Goal: Check status

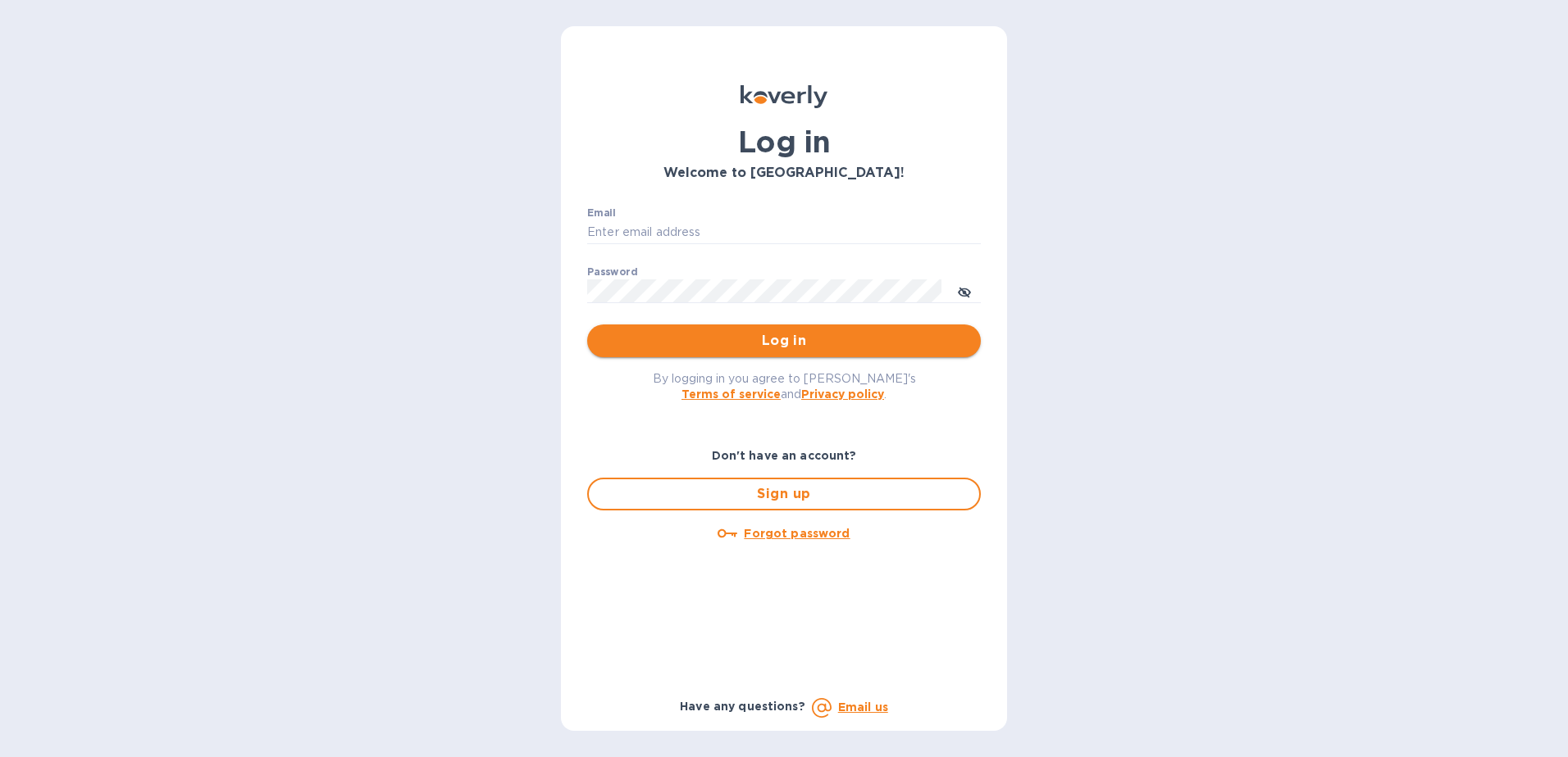
type input "pablo.medina@shipspry.com"
click at [807, 344] on span "Log in" at bounding box center [784, 340] width 367 height 19
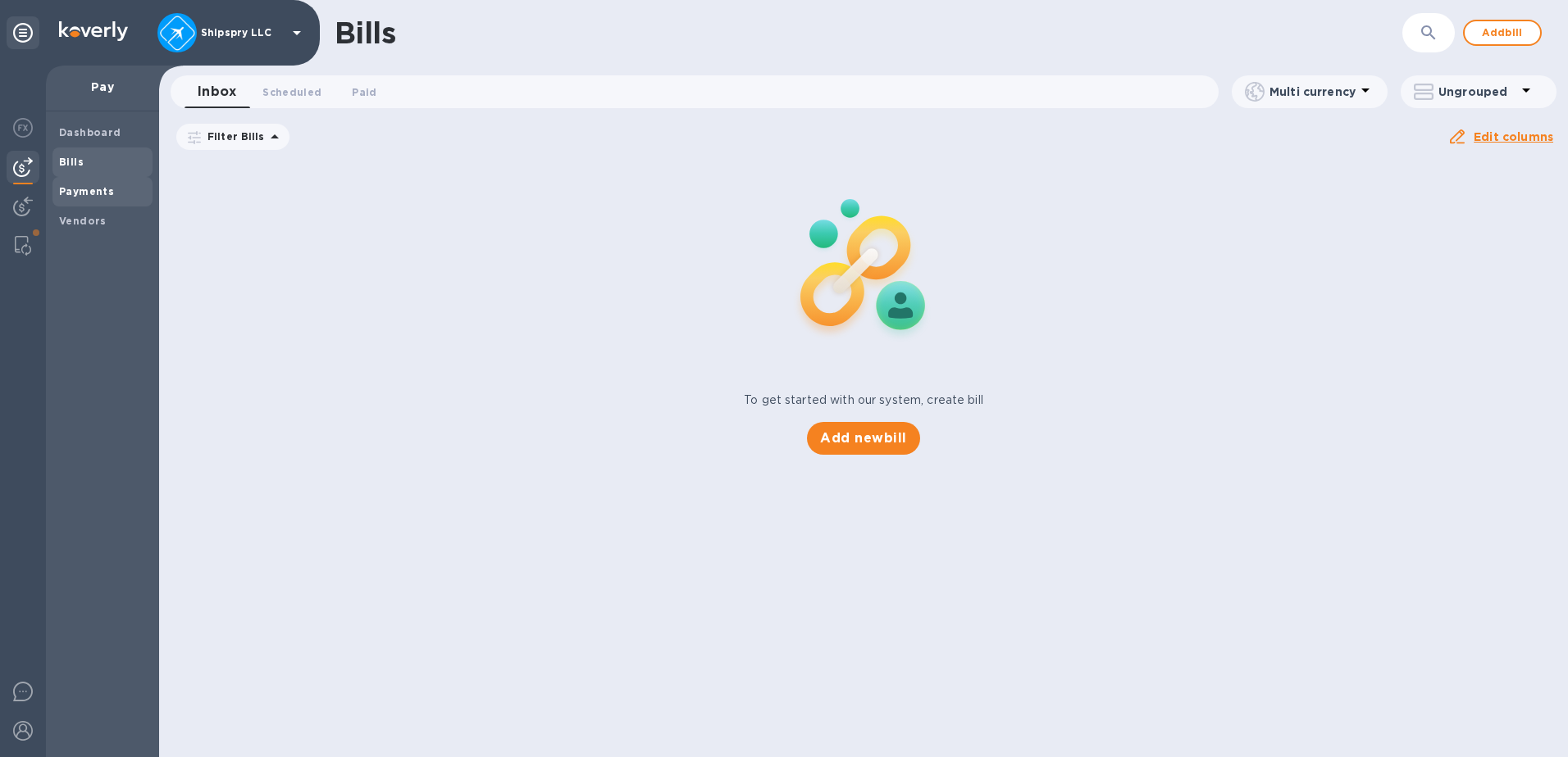
click at [95, 198] on span "Payments" at bounding box center [86, 191] width 55 height 16
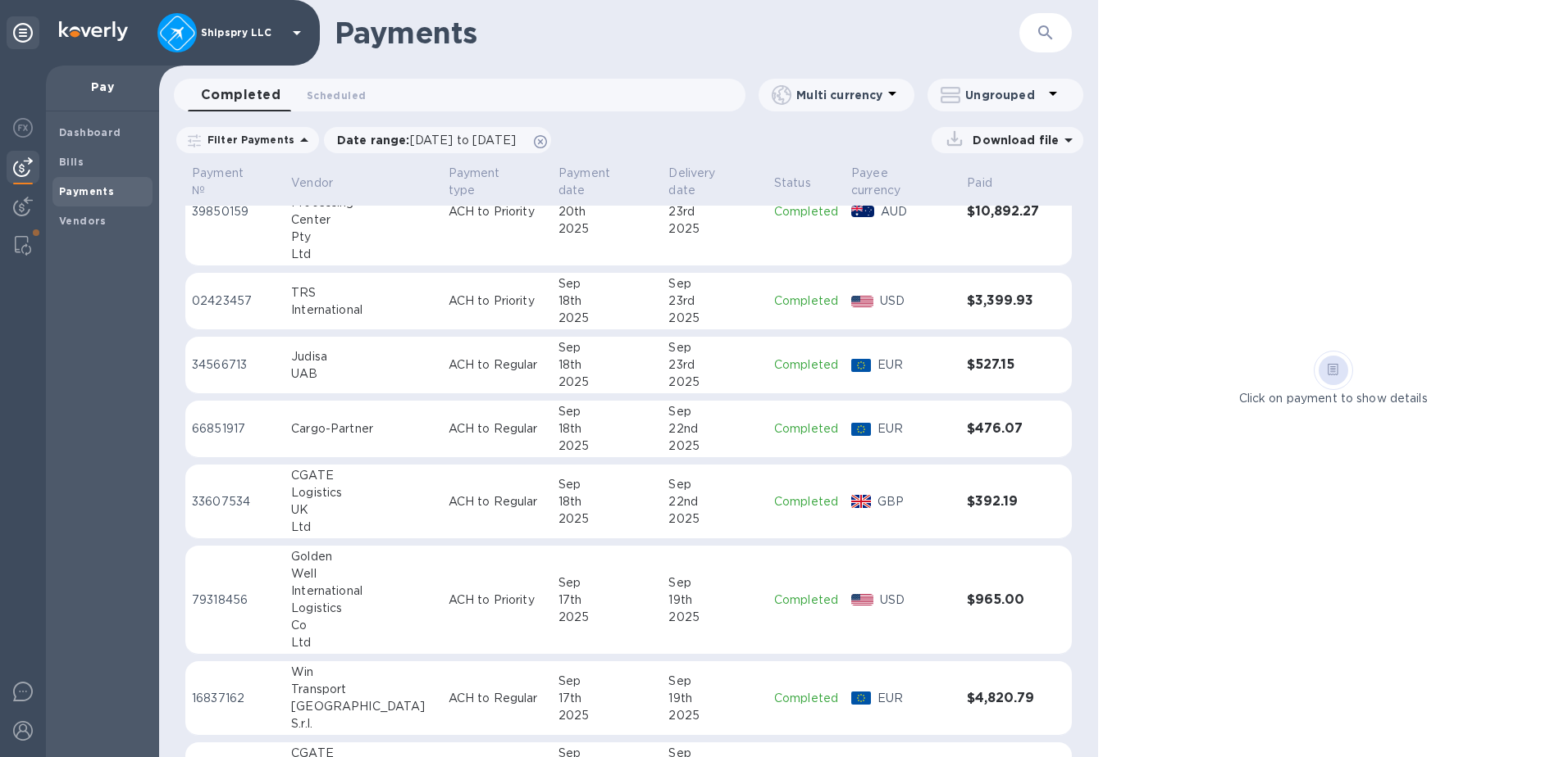
scroll to position [328, 0]
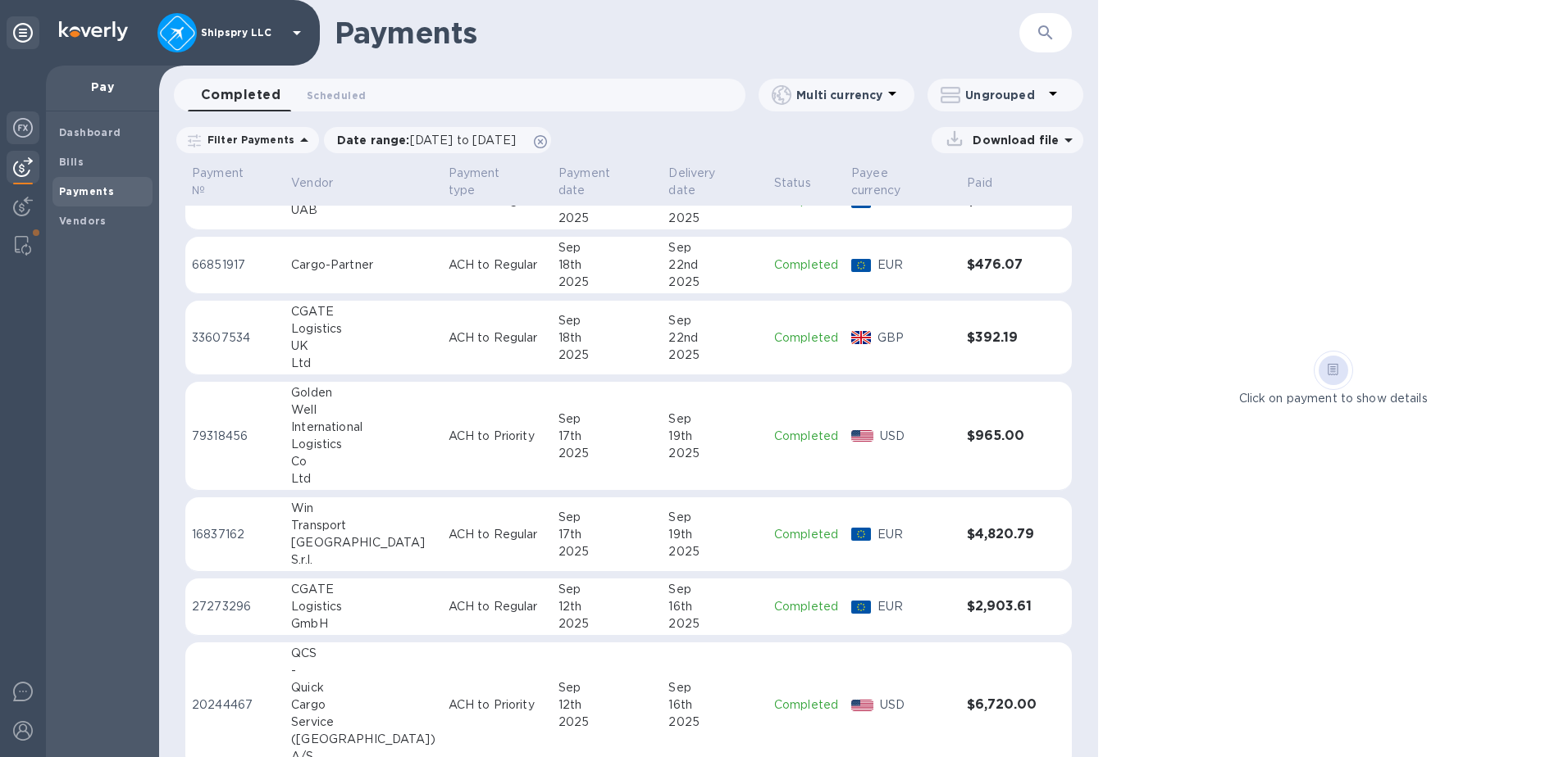
click at [23, 134] on img at bounding box center [23, 127] width 19 height 19
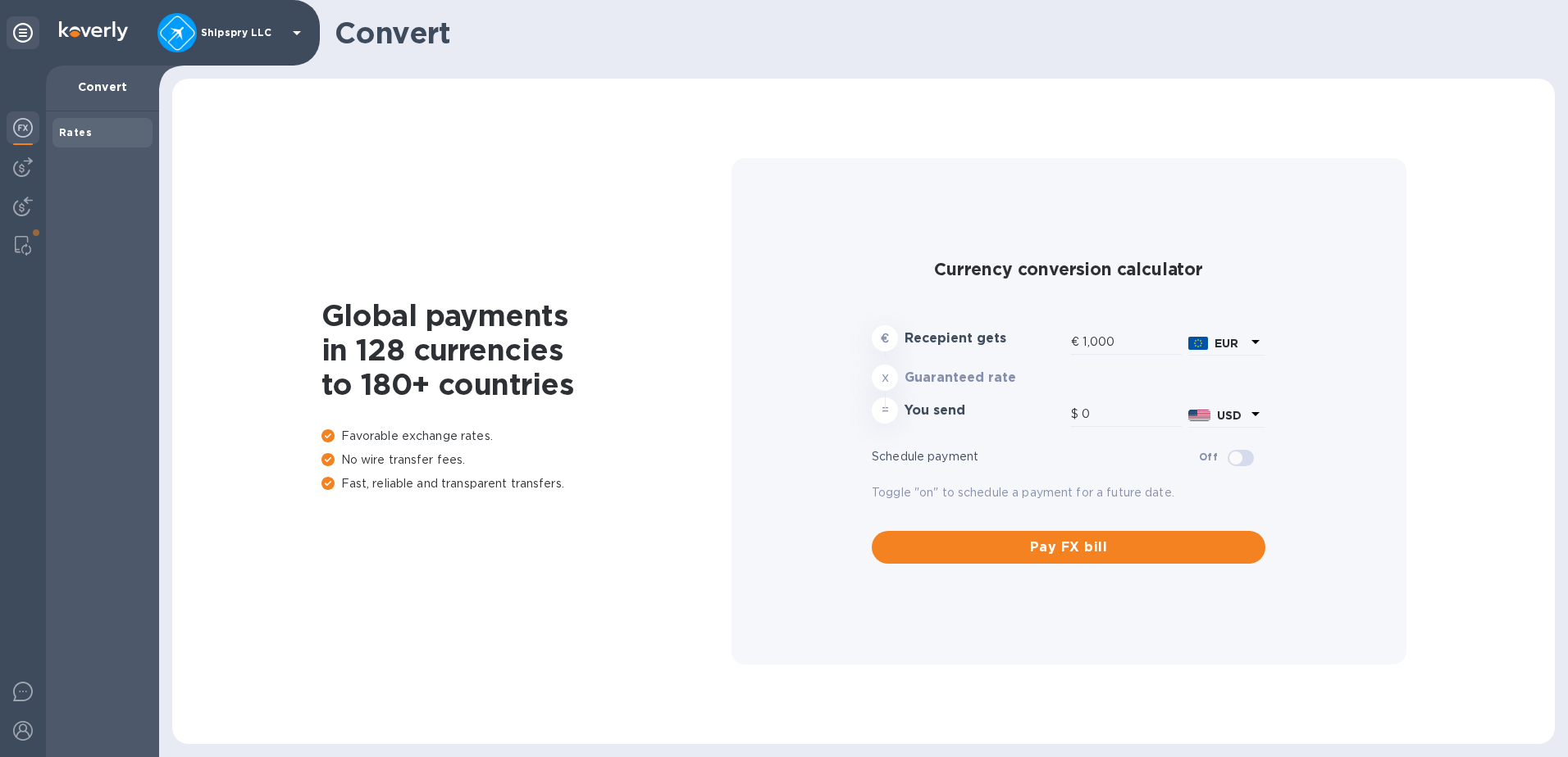
type input "1,180.59"
